Goal: Information Seeking & Learning: Learn about a topic

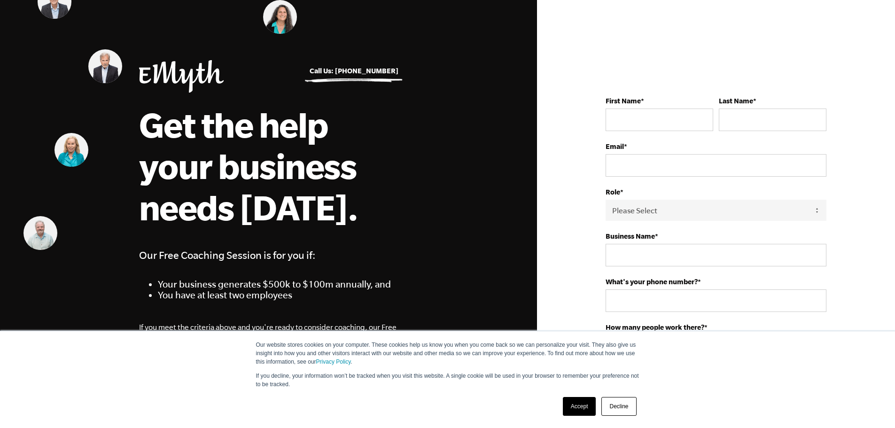
click at [636, 419] on div "Our website stores cookies on your computer. These cookies help us know you whe…" at bounding box center [448, 379] width 470 height 97
click at [624, 411] on link "Decline" at bounding box center [618, 406] width 35 height 19
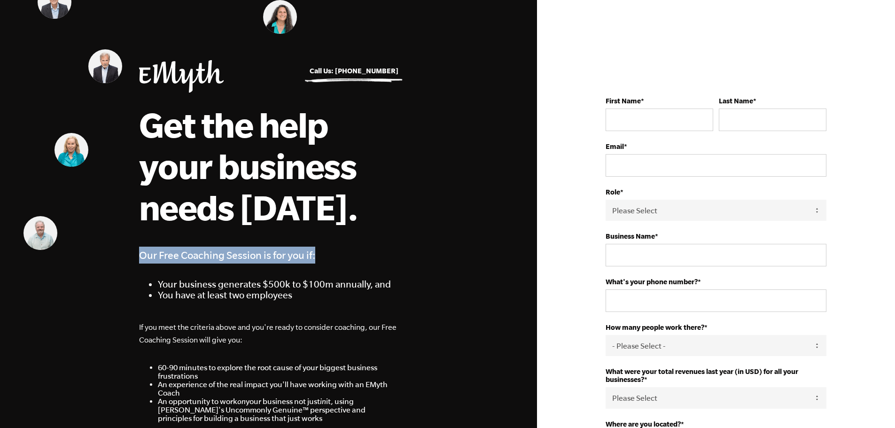
drag, startPoint x: 149, startPoint y: 259, endPoint x: 330, endPoint y: 263, distance: 181.4
click at [323, 256] on h4 "Our Free Coaching Session is for you if:" at bounding box center [268, 255] width 259 height 17
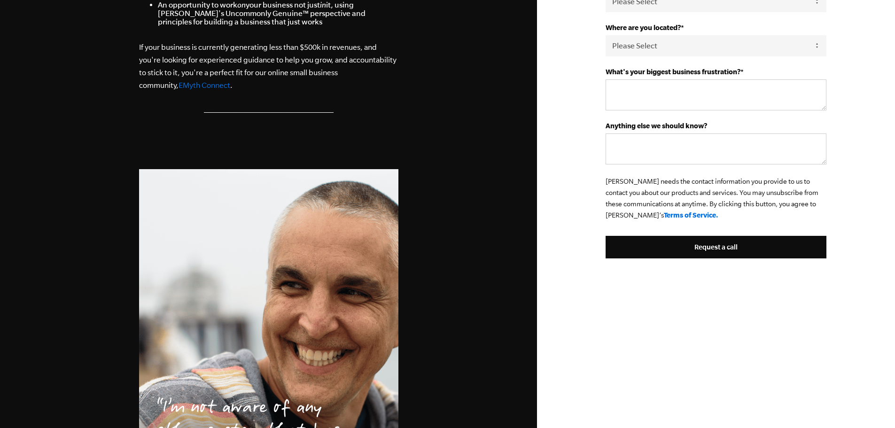
scroll to position [400, 0]
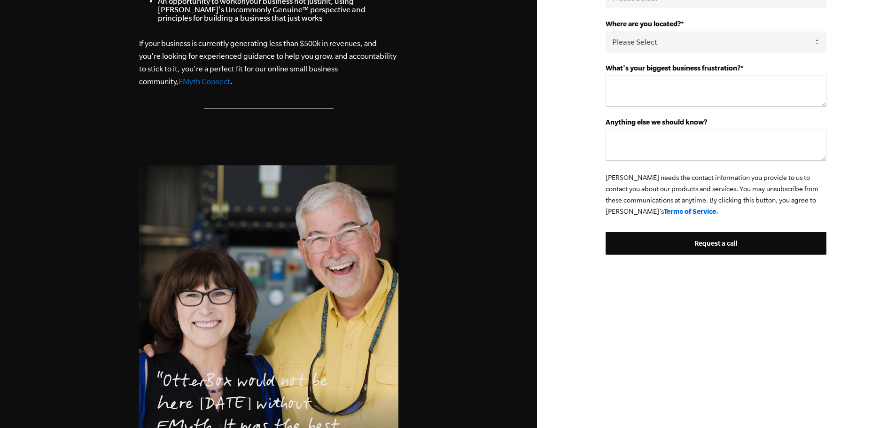
drag, startPoint x: 264, startPoint y: 237, endPoint x: 357, endPoint y: 234, distance: 92.6
click at [357, 234] on li "OtterBox would not be here today without EMyth...It was the best investment I e…" at bounding box center [268, 340] width 259 height 351
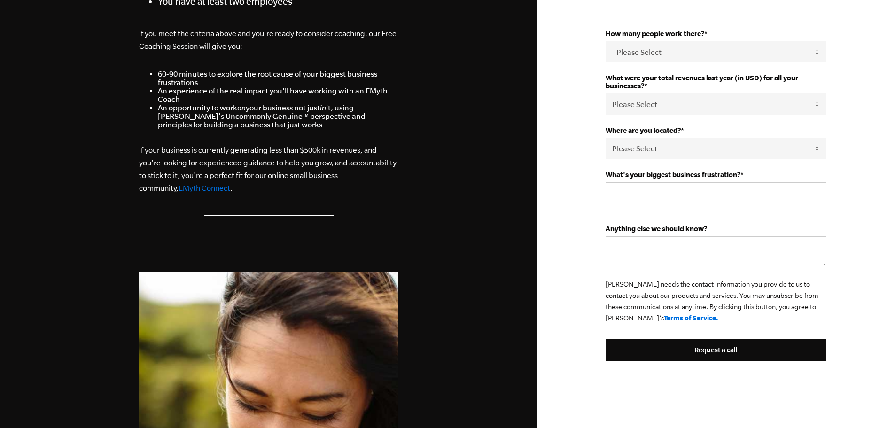
scroll to position [586, 0]
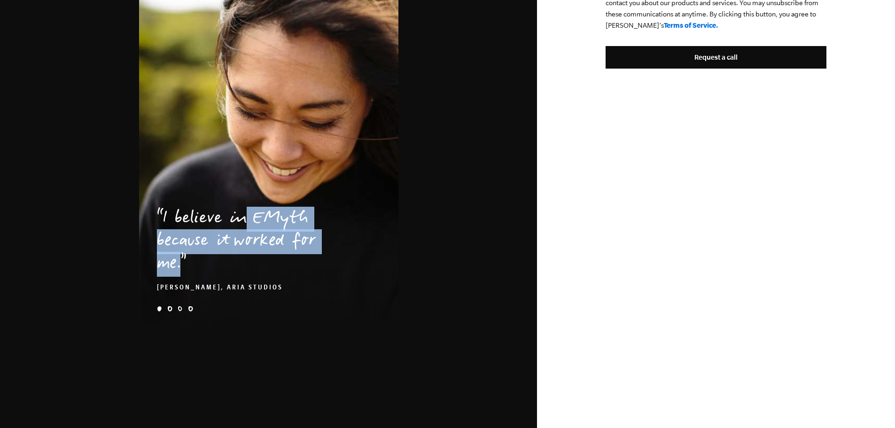
drag, startPoint x: 241, startPoint y: 208, endPoint x: 289, endPoint y: 272, distance: 80.9
click at [292, 272] on blockquote "I believe in EMyth because it worked for me. Kolby Moser, Aria Studios" at bounding box center [268, 241] width 259 height 103
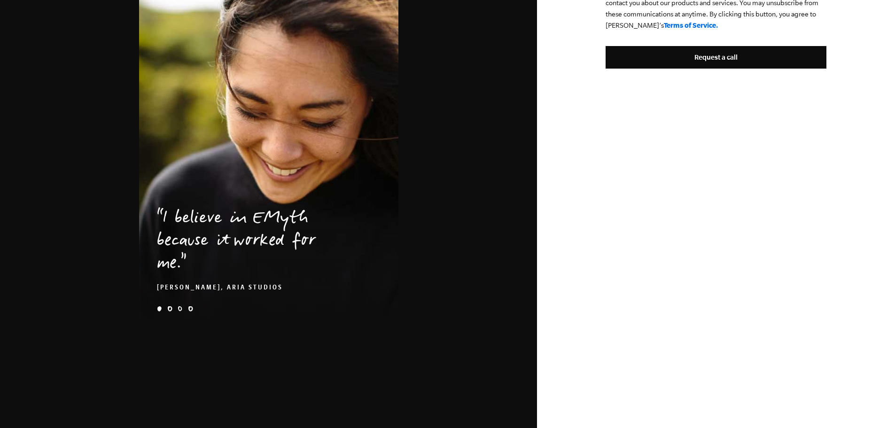
click at [191, 312] on ul "e-myth-business-coaching-client-story-kolby-quote weaver-problem-1x kick-hero-2…" at bounding box center [268, 310] width 259 height 8
click at [190, 310] on li "e-myth business coaching otterbox curt and donna" at bounding box center [190, 308] width 5 height 5
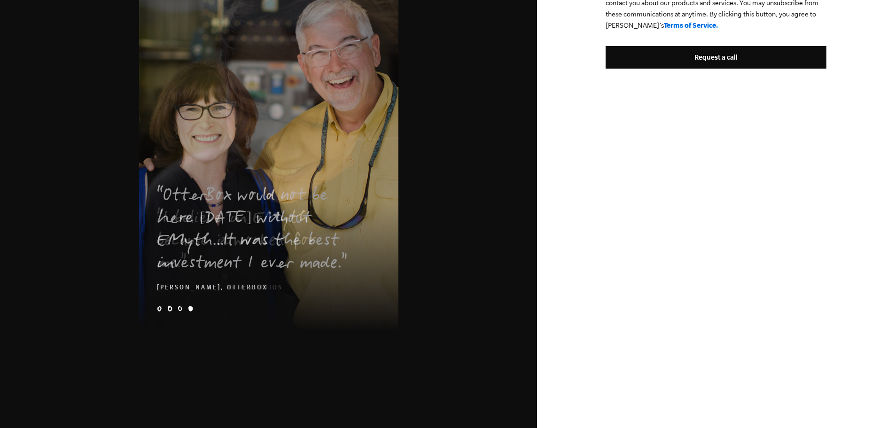
click at [173, 310] on ul "e-myth-business-coaching-client-story-kolby-quote weaver-problem-1x kick-hero-2…" at bounding box center [268, 310] width 259 height 8
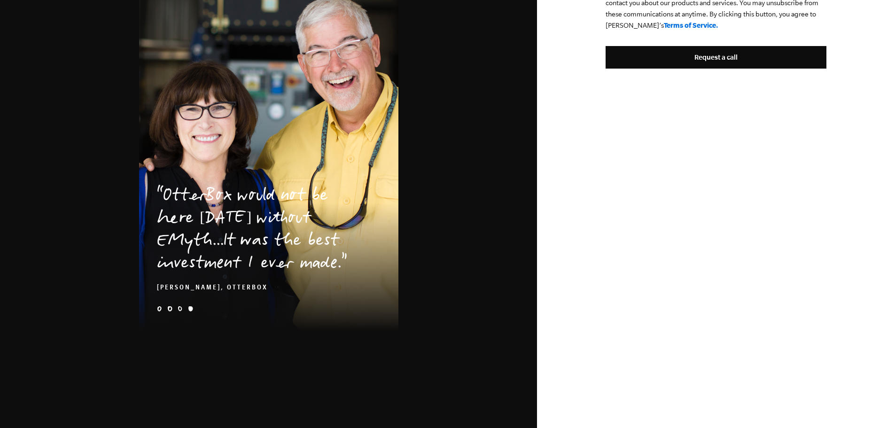
click at [176, 309] on ul "e-myth-business-coaching-client-story-kolby-quote weaver-problem-1x kick-hero-2…" at bounding box center [268, 310] width 259 height 8
click at [179, 308] on li "kick-hero-2x-1" at bounding box center [180, 308] width 5 height 5
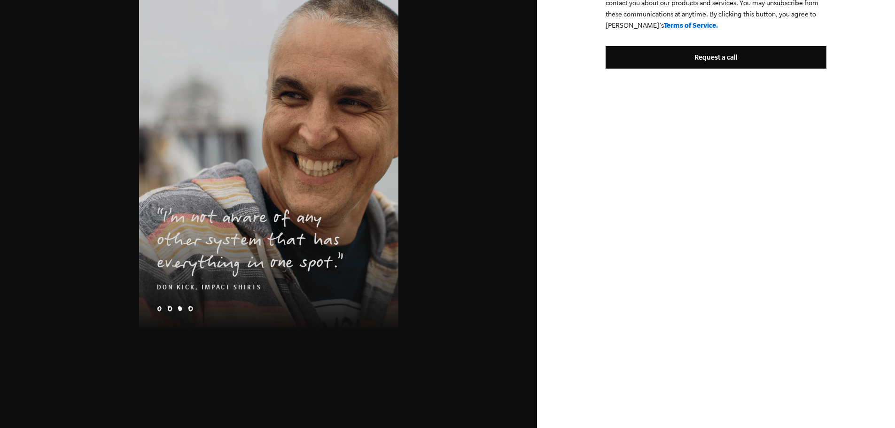
click at [170, 311] on ul "e-myth-business-coaching-client-story-kolby-quote weaver-problem-1x kick-hero-2…" at bounding box center [268, 310] width 259 height 8
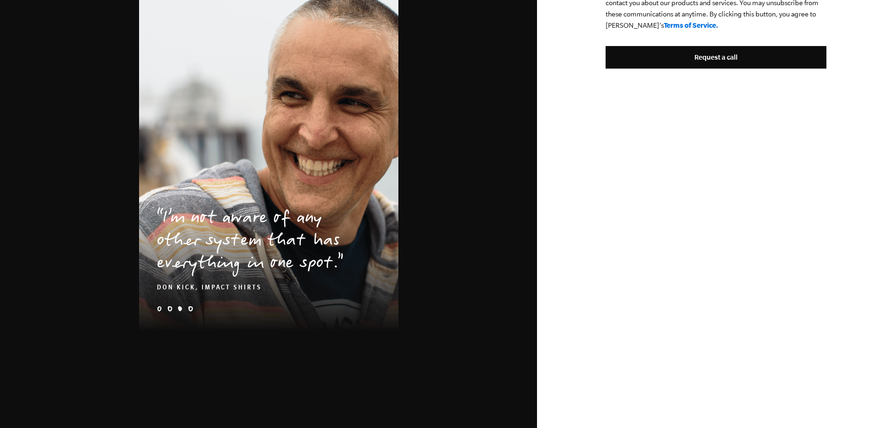
click at [170, 310] on li "weaver-problem-1x" at bounding box center [169, 308] width 5 height 5
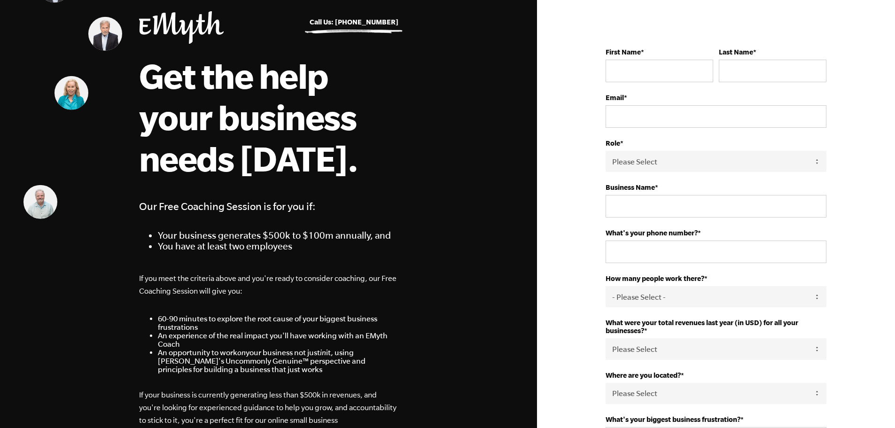
scroll to position [0, 0]
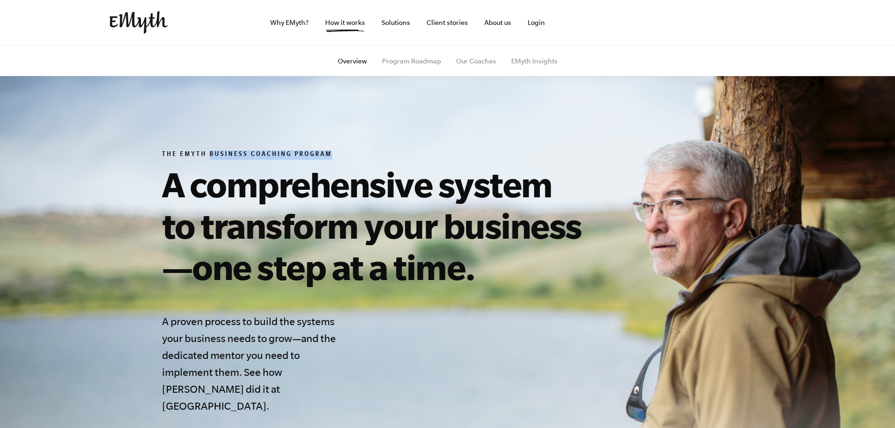
drag, startPoint x: 307, startPoint y: 155, endPoint x: 208, endPoint y: 151, distance: 99.2
click at [208, 151] on h6 "The EMyth Business Coaching Program" at bounding box center [376, 154] width 428 height 9
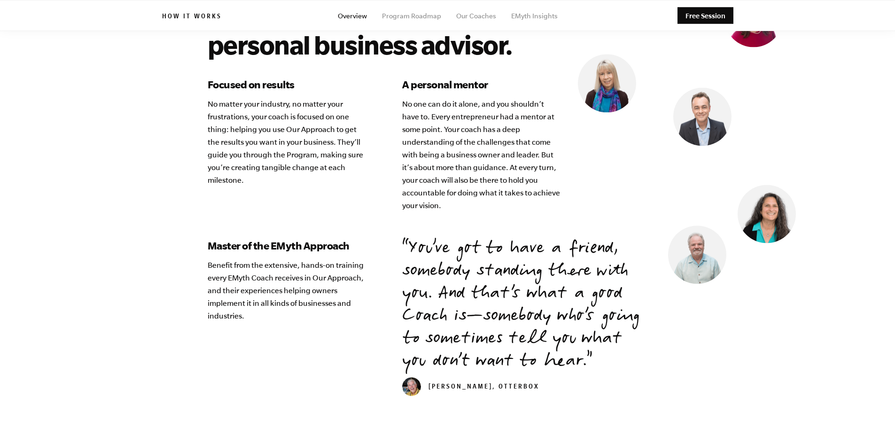
scroll to position [2459, 0]
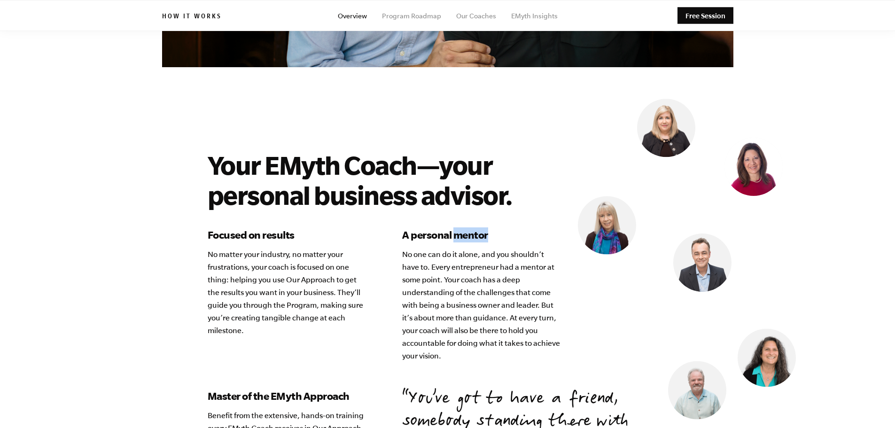
drag, startPoint x: 453, startPoint y: 222, endPoint x: 493, endPoint y: 217, distance: 39.7
click at [493, 227] on h3 "A personal mentor" at bounding box center [481, 234] width 159 height 15
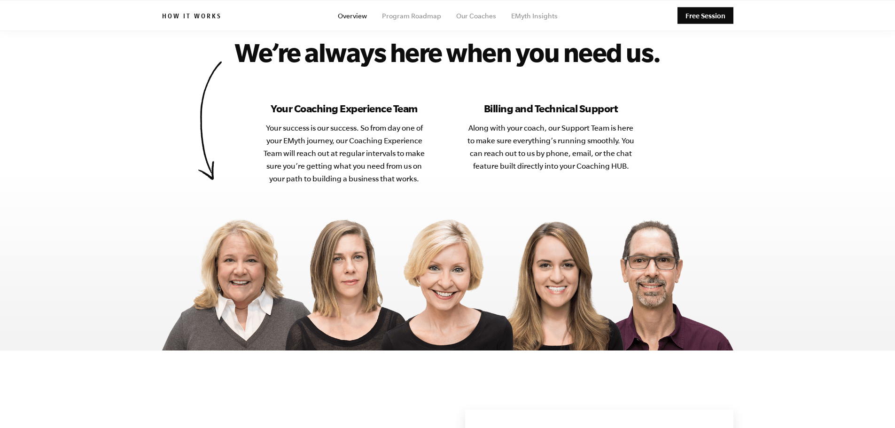
scroll to position [4633, 0]
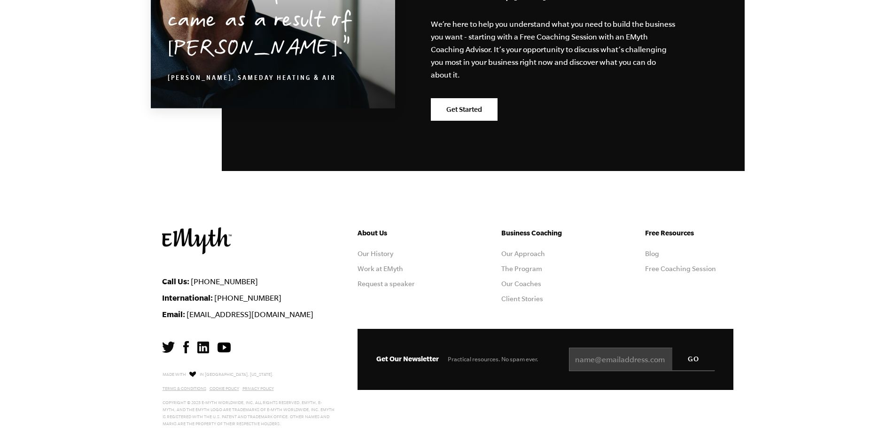
click at [549, 227] on h5 "Business Coaching" at bounding box center [545, 232] width 88 height 11
click at [537, 265] on link "The Program" at bounding box center [521, 269] width 41 height 8
